Goal: Contribute content

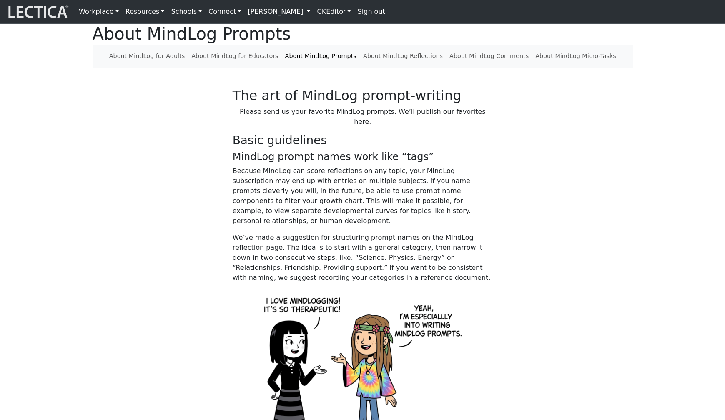
click at [264, 127] on p "Please send us your favorite MindLog prompts. We’ll publish our favorites here." at bounding box center [363, 117] width 260 height 20
click at [313, 11] on link "CKEditor" at bounding box center [333, 11] width 40 height 17
click at [320, 26] on link "Edit" at bounding box center [328, 30] width 17 height 10
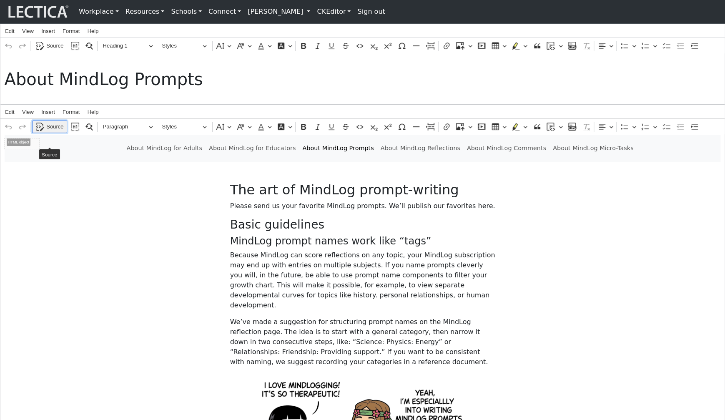
click at [52, 132] on span "Source" at bounding box center [54, 127] width 17 height 10
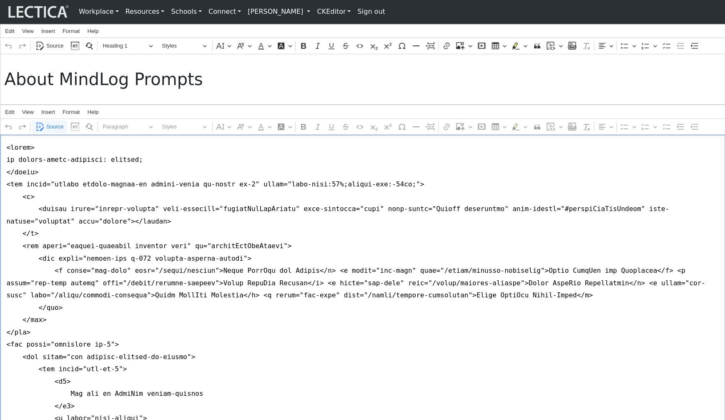
drag, startPoint x: 158, startPoint y: 175, endPoint x: 6, endPoint y: 176, distance: 152.5
paste textarea "{ font-size: 1.05rem; list-style-position: outside; line-height: 1.6; }"
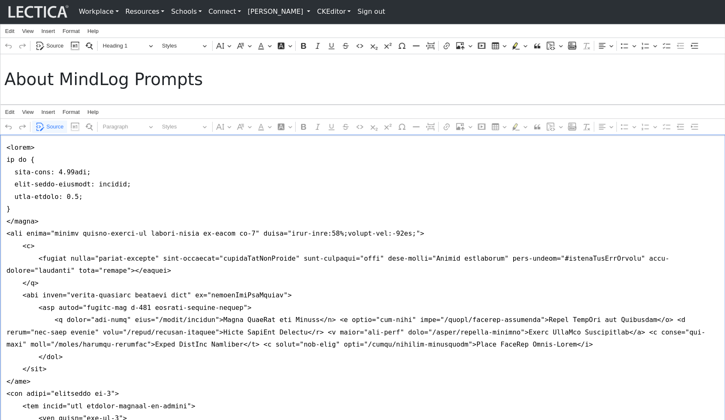
drag, startPoint x: 85, startPoint y: 212, endPoint x: -3, endPoint y: 213, distance: 88.4
drag, startPoint x: 104, startPoint y: 187, endPoint x: -5, endPoint y: 190, distance: 108.8
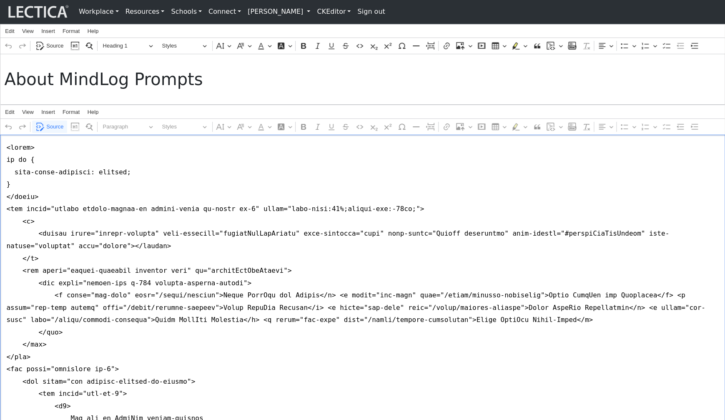
type textarea "<style> ol li { list-style-position: outside; } </style> <nav class="navbar nav…"
click at [48, 132] on span "Source" at bounding box center [54, 127] width 17 height 10
